Goal: Find specific page/section: Locate a particular part of the current website

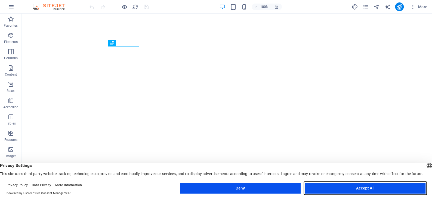
click at [367, 189] on button "Accept All" at bounding box center [365, 188] width 120 height 11
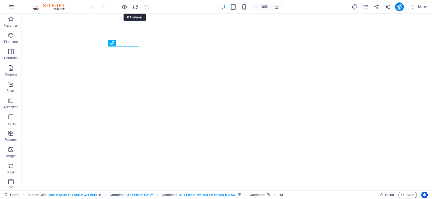
click at [135, 8] on icon "reload" at bounding box center [135, 7] width 6 height 6
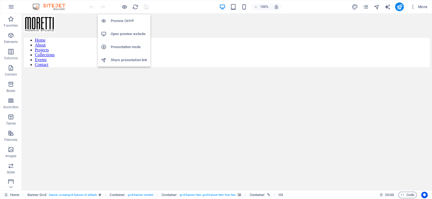
click at [122, 34] on h6 "Open preview website" at bounding box center [129, 34] width 36 height 7
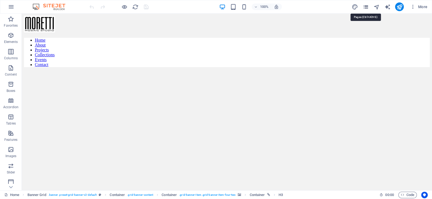
click at [366, 5] on icon "pages" at bounding box center [365, 7] width 6 height 6
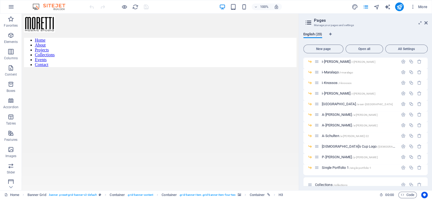
scroll to position [109, 0]
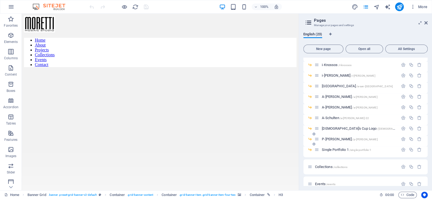
click at [334, 140] on span "P-[PERSON_NAME] /p-[PERSON_NAME]" at bounding box center [350, 139] width 56 height 4
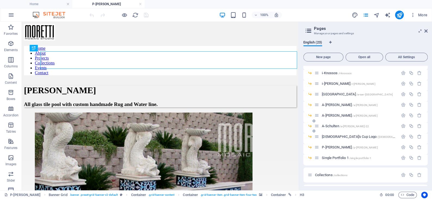
scroll to position [0, 0]
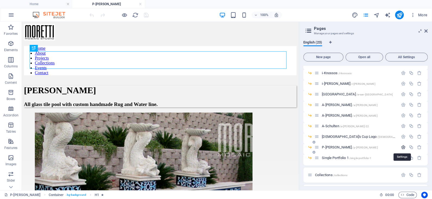
click at [402, 147] on icon "button" at bounding box center [403, 147] width 5 height 5
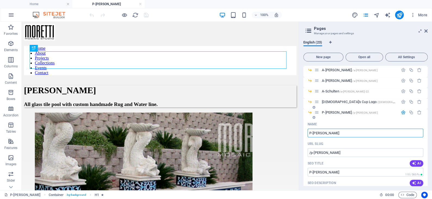
scroll to position [136, 0]
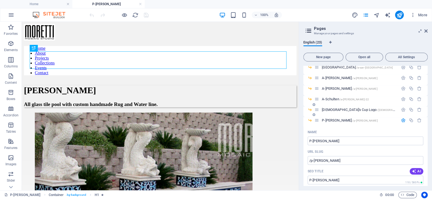
click at [345, 109] on span "[DEMOGRAPHIC_DATA]'s Cup Logo /[DEMOGRAPHIC_DATA]-cup-logo" at bounding box center [371, 110] width 99 height 4
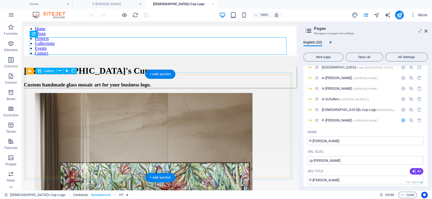
scroll to position [27, 0]
